Goal: Navigation & Orientation: Find specific page/section

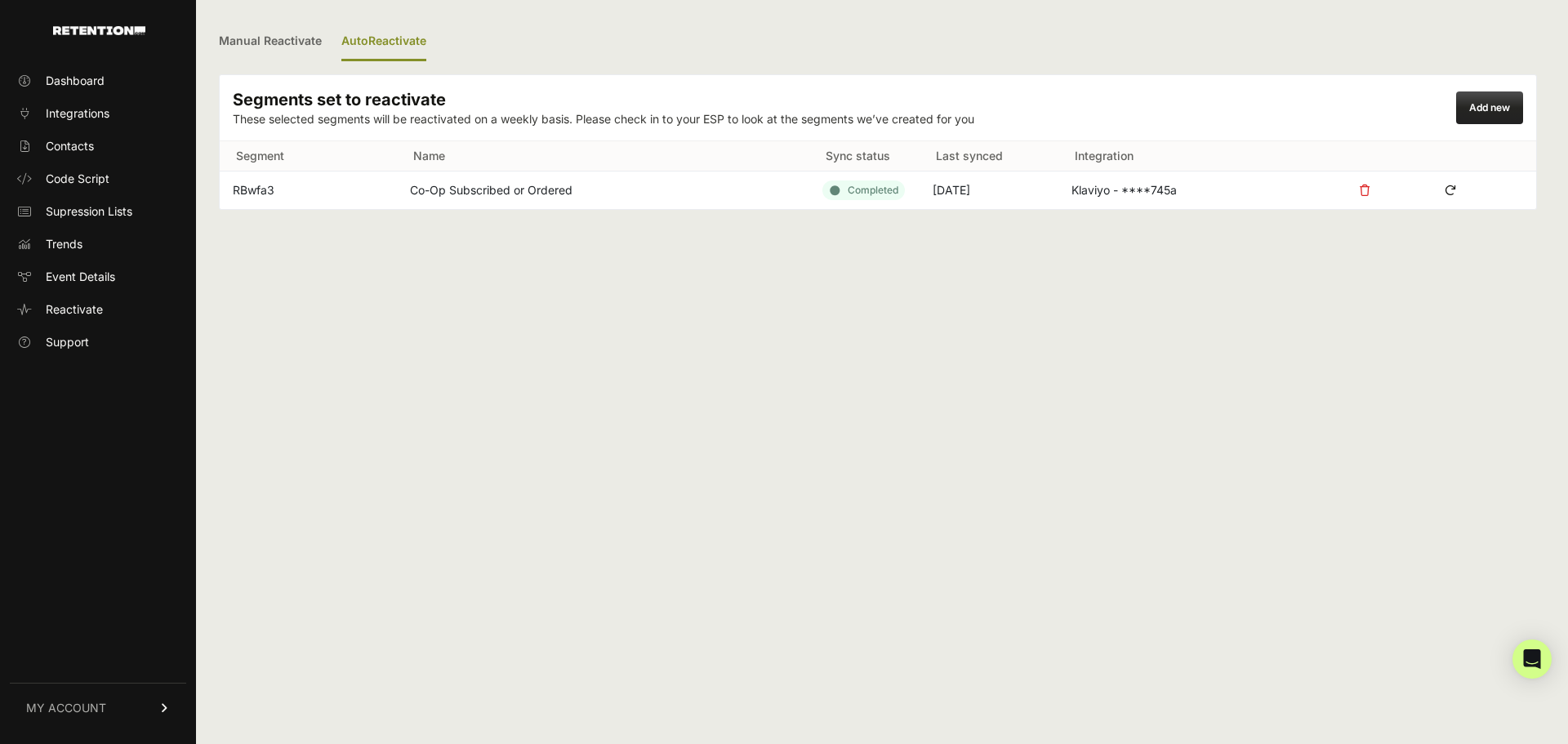
click at [1452, 188] on icon at bounding box center [1450, 189] width 24 height 24
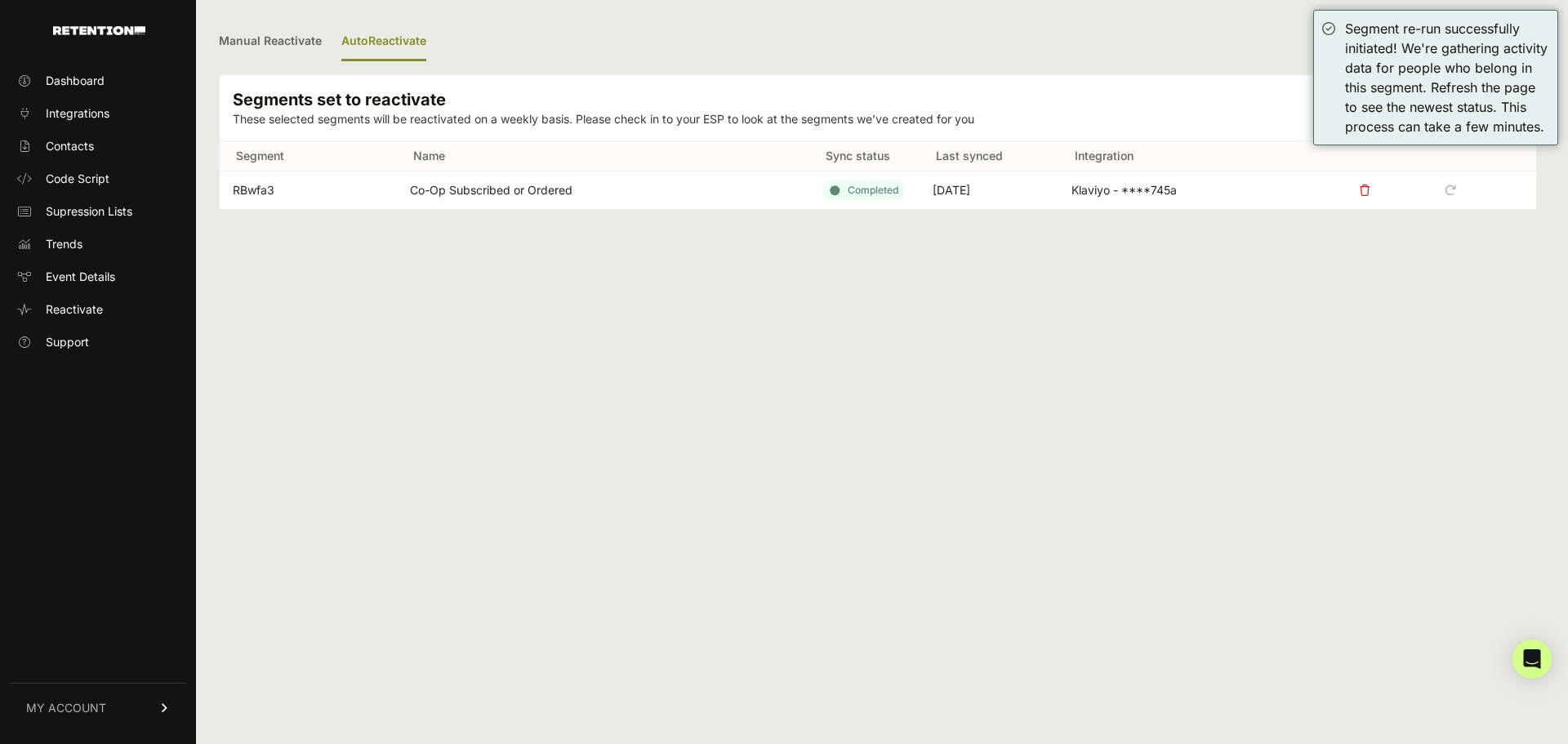
click at [1262, 349] on div "Manual Reactivate AutoReactivate Segments set to reactivate These selected segm…" at bounding box center [877, 372] width 1364 height 744
click at [264, 34] on link "Manual Reactivate" at bounding box center [270, 42] width 103 height 38
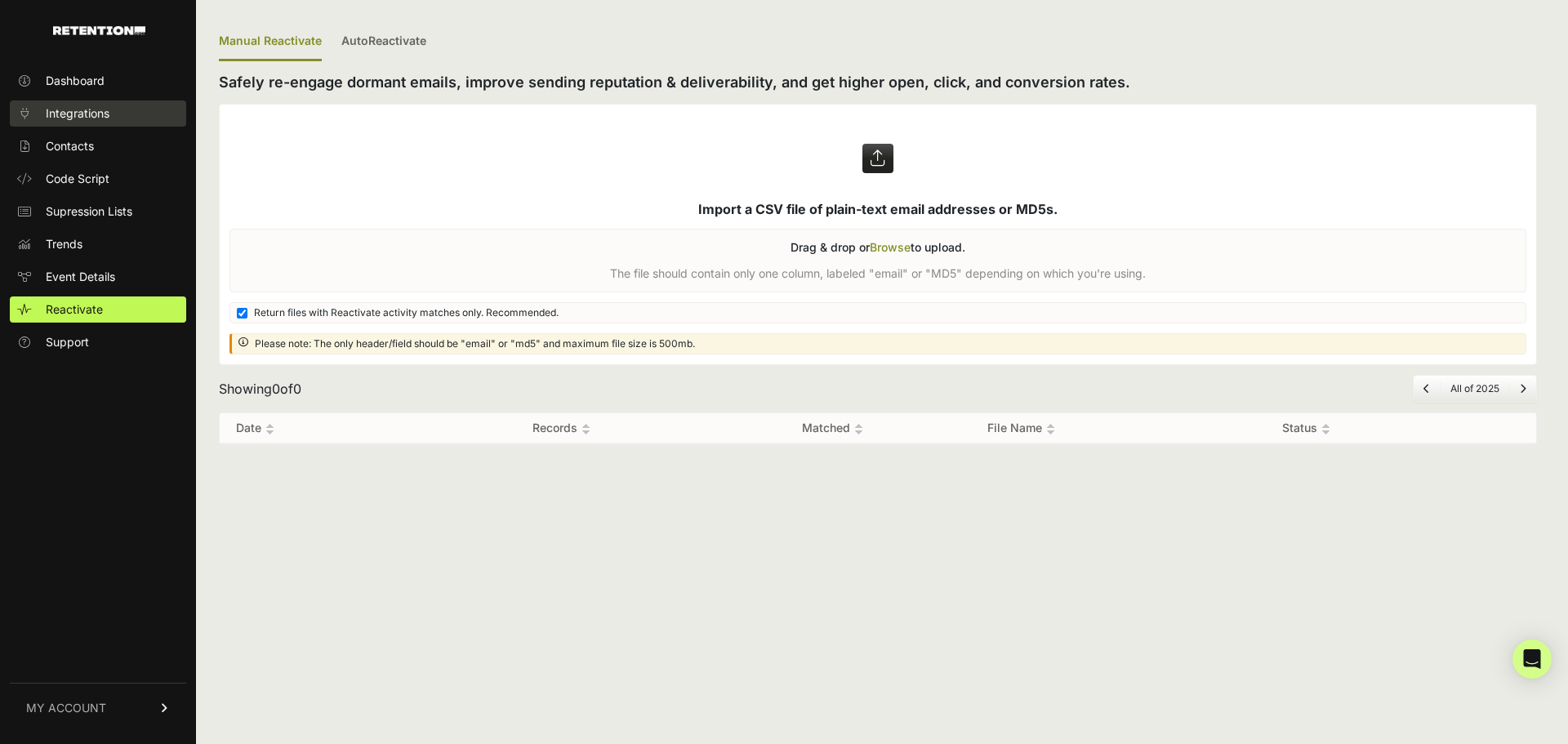
click at [75, 119] on span "Integrations" at bounding box center [77, 113] width 63 height 16
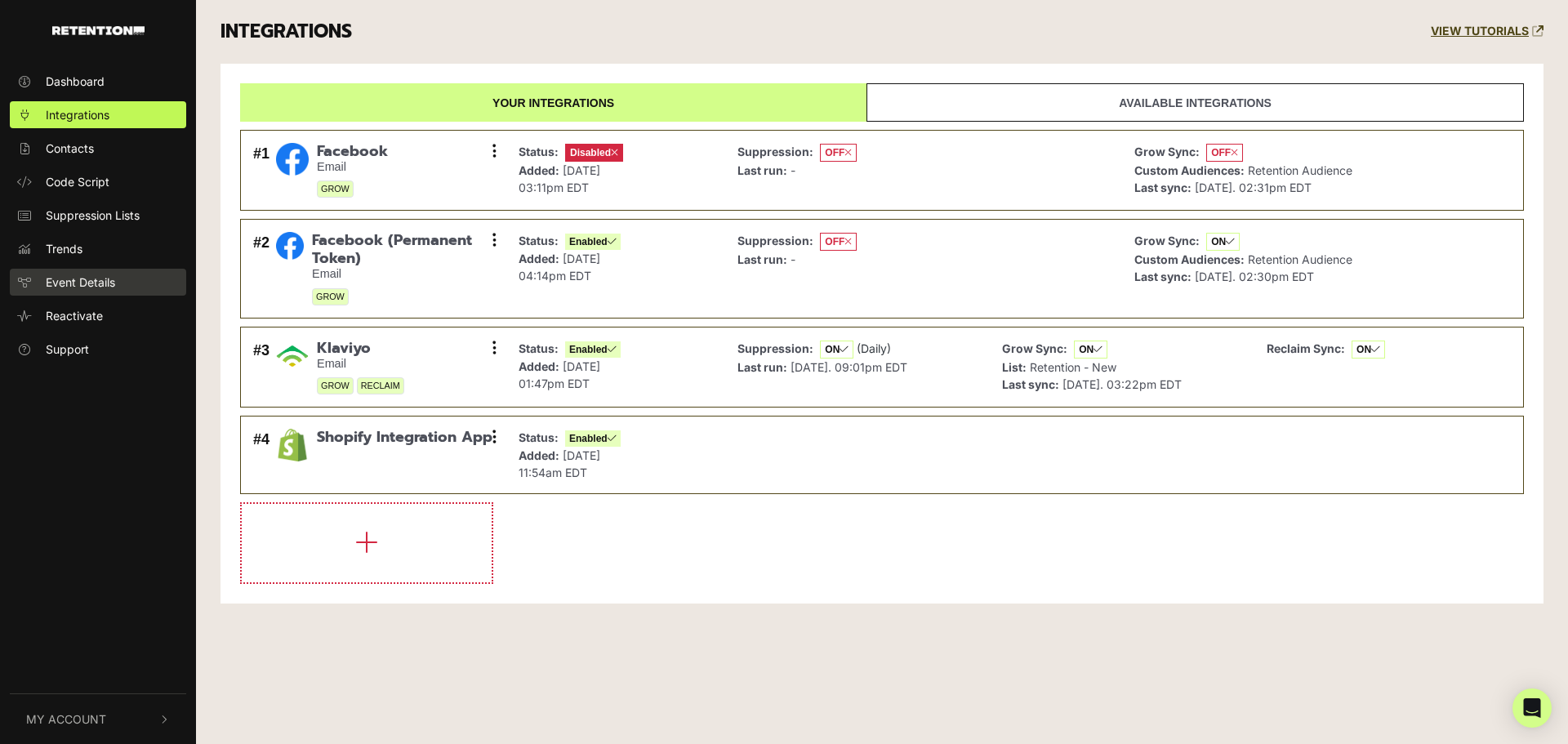
click at [60, 277] on span "Event Details" at bounding box center [80, 281] width 70 height 17
click at [106, 281] on span "Event Details" at bounding box center [80, 281] width 70 height 17
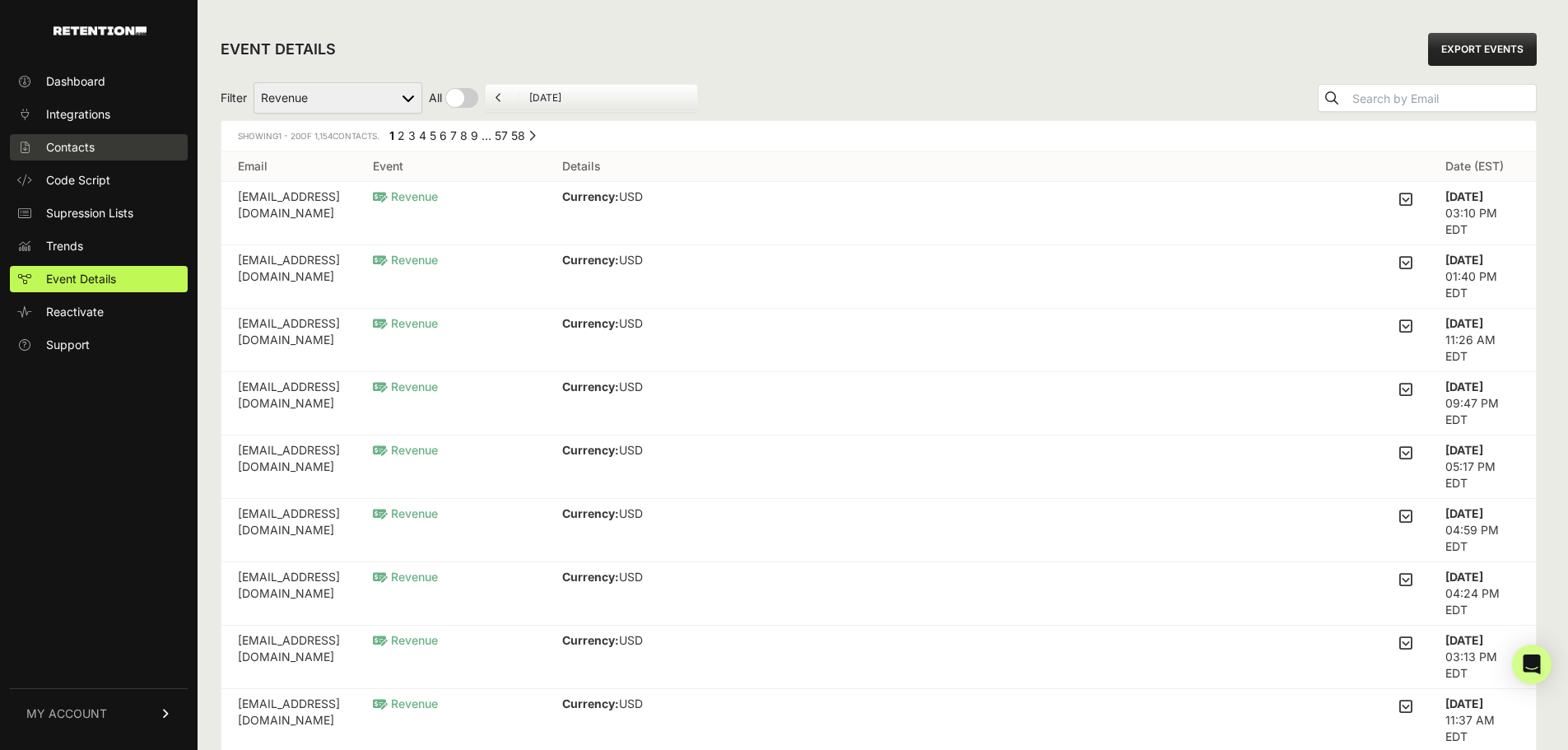
click at [68, 140] on span "Contacts" at bounding box center [70, 148] width 49 height 16
